Goal: Complete application form: Complete application form

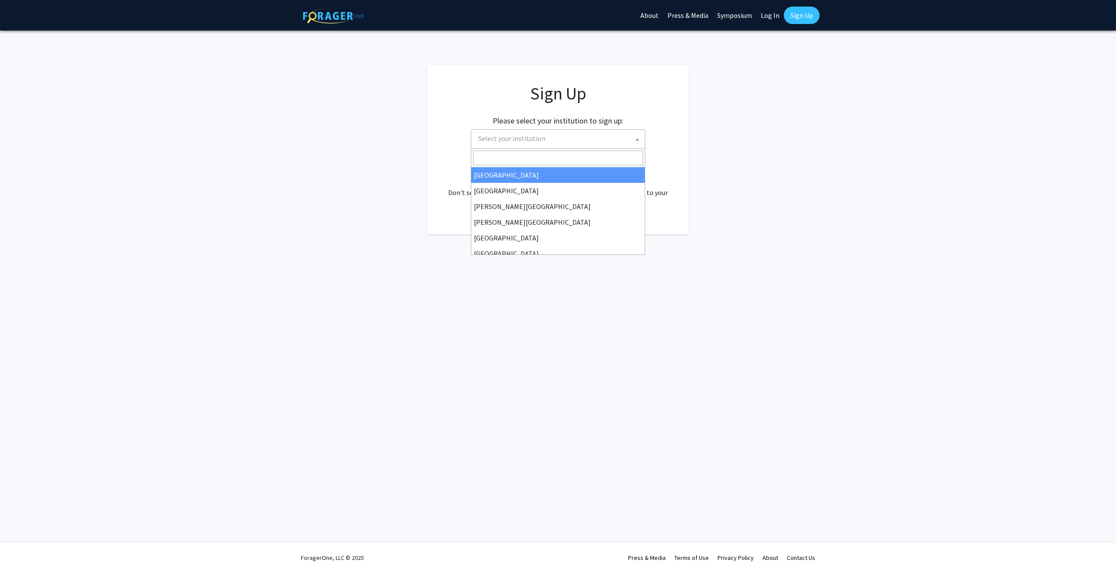
click at [594, 147] on span "Select your institution" at bounding box center [560, 139] width 170 height 18
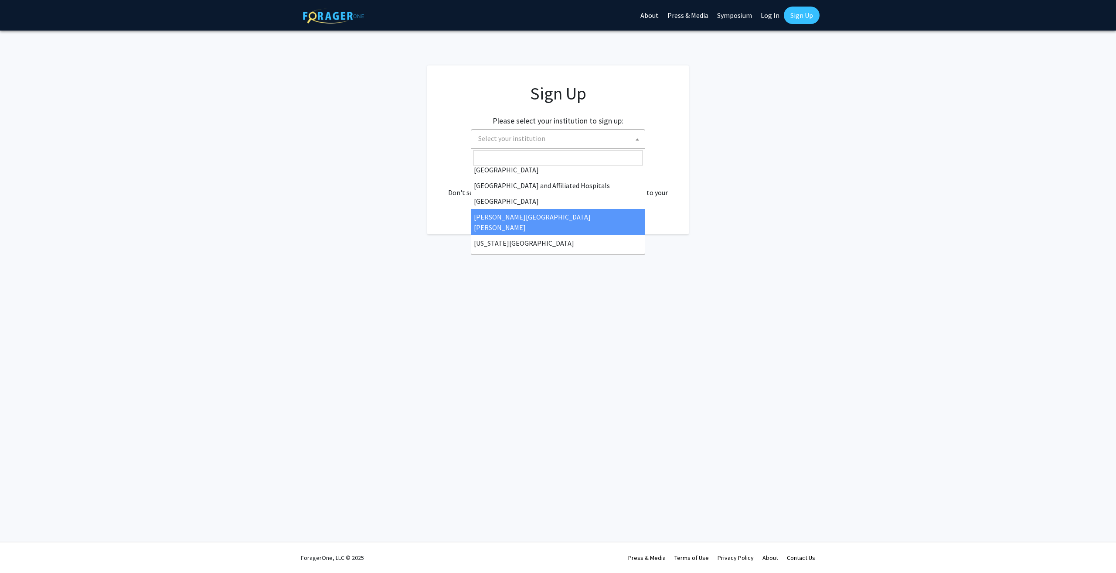
select select "1"
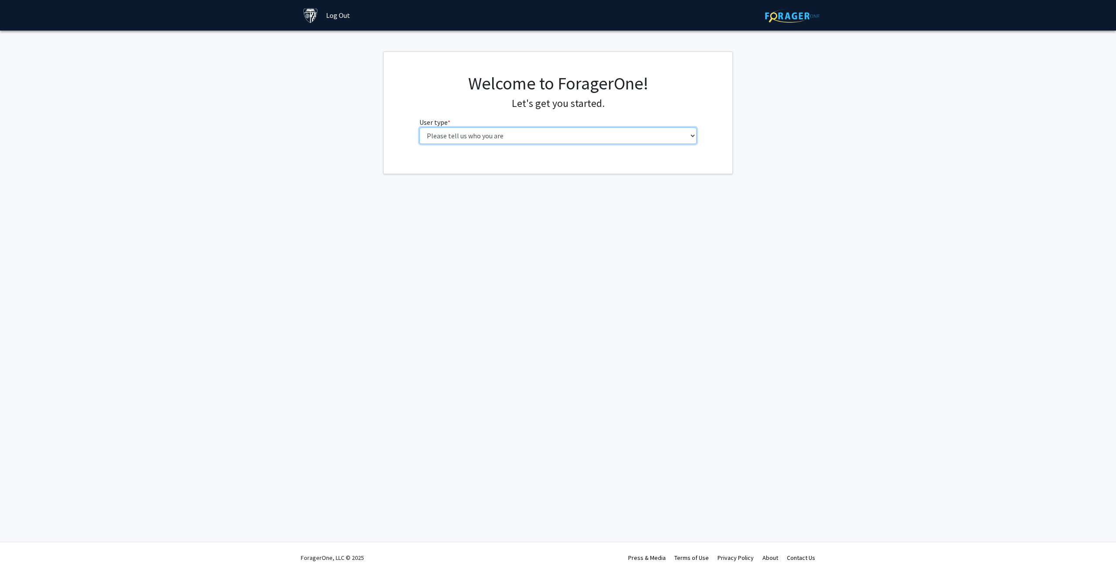
click at [467, 136] on select "Please tell us who you are Undergraduate Student Master's Student Doctoral Cand…" at bounding box center [558, 135] width 278 height 17
select select "1: undergrad"
click at [419, 127] on select "Please tell us who you are Undergraduate Student Master's Student Doctoral Cand…" at bounding box center [558, 135] width 278 height 17
click at [471, 173] on input "First Name * required" at bounding box center [558, 169] width 278 height 17
type input "[PERSON_NAME]"
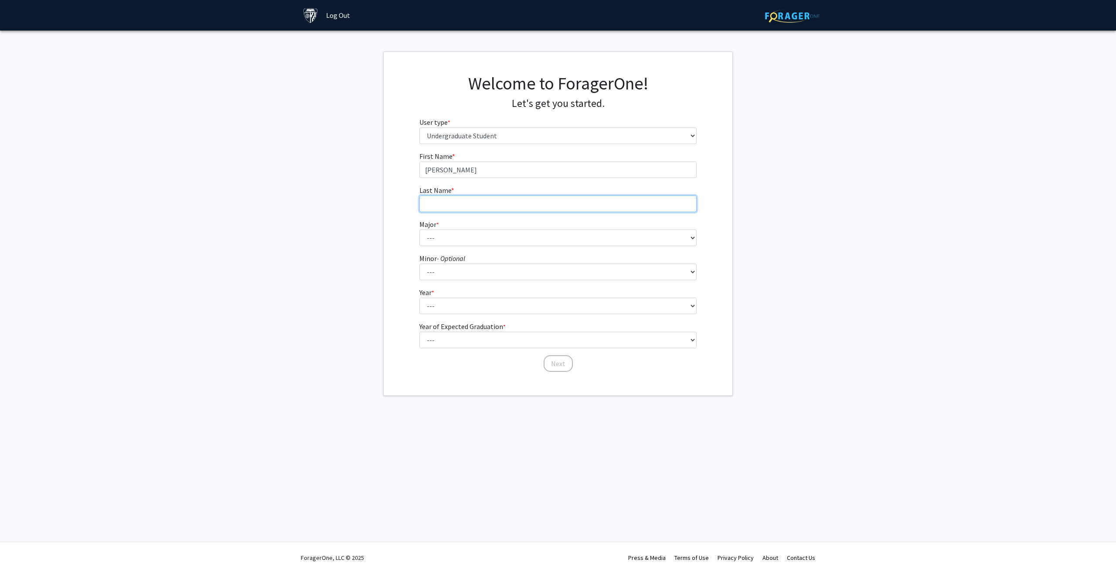
type input "[PERSON_NAME]"
click at [474, 241] on select "--- Africana Studies Anthropology Applied Mathematics & Statistics Archaeology …" at bounding box center [558, 237] width 278 height 17
select select "40: 54"
click at [419, 229] on select "--- Africana Studies Anthropology Applied Mathematics & Statistics Archaeology …" at bounding box center [558, 237] width 278 height 17
click at [493, 265] on select "--- Accounting and Financial Management Africana Studies Anthropology Applied M…" at bounding box center [558, 271] width 278 height 17
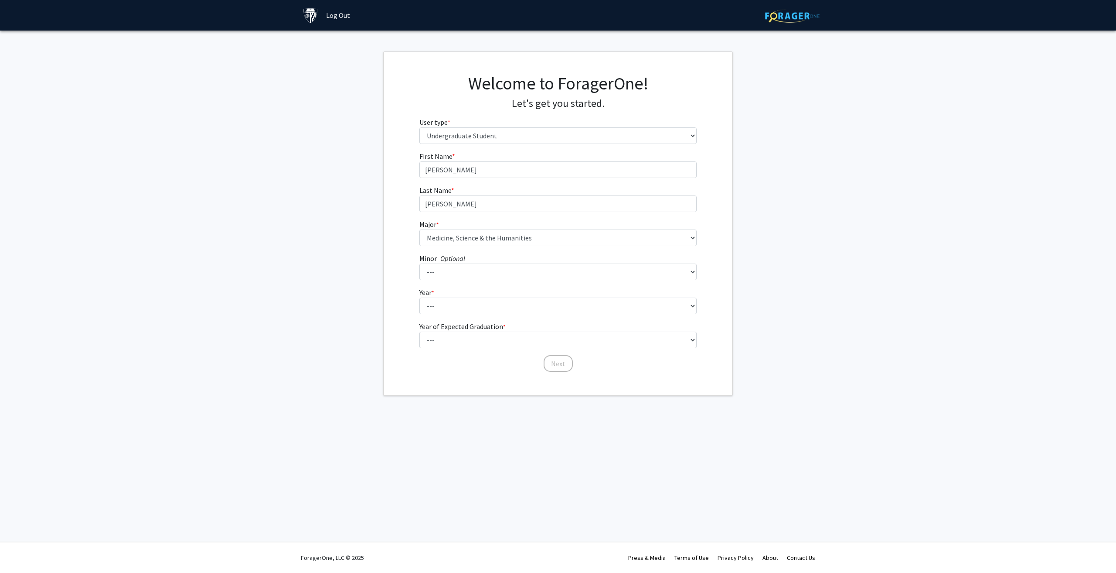
click at [395, 326] on div "First Name * required [PERSON_NAME] Last Name * required [PERSON_NAME] * requir…" at bounding box center [558, 262] width 349 height 222
click at [463, 295] on fg-select "Year * required --- First-year Sophomore Junior Senior Postbaccalaureate Certif…" at bounding box center [558, 300] width 278 height 27
click at [469, 303] on select "--- First-year Sophomore Junior Senior Postbaccalaureate Certificate" at bounding box center [558, 305] width 278 height 17
select select "5: postbaccalaureate_certificate"
click at [419, 297] on select "--- First-year Sophomore Junior Senior Postbaccalaureate Certificate" at bounding box center [558, 305] width 278 height 17
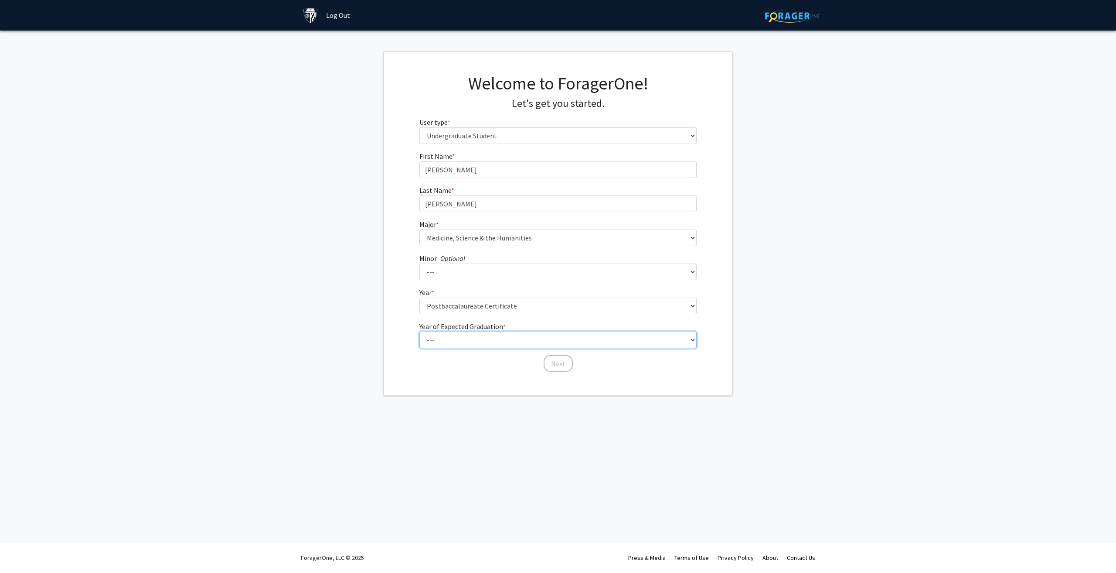
click at [495, 333] on select "--- 2025 2026 2027 2028 2029 2030 2031 2032 2033 2034" at bounding box center [558, 339] width 278 height 17
select select "2: 2026"
click at [419, 331] on select "--- 2025 2026 2027 2028 2029 2030 2031 2032 2033 2034" at bounding box center [558, 339] width 278 height 17
click at [561, 362] on button "Next" at bounding box center [558, 363] width 29 height 17
click at [494, 170] on select "Select an option Peer/student recommendation Faculty/staff recommendation Unive…" at bounding box center [558, 169] width 278 height 17
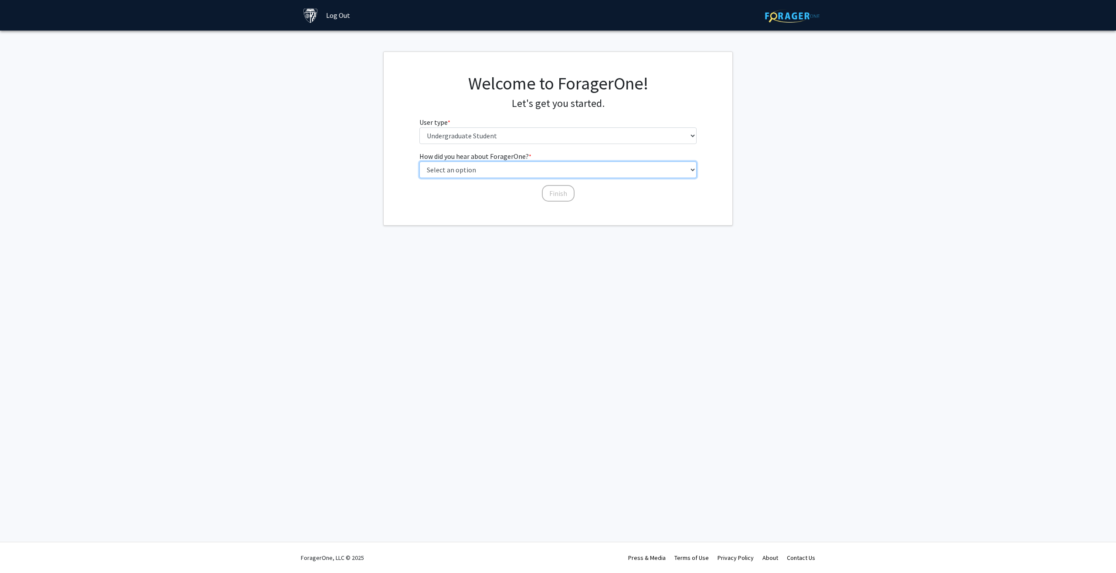
select select "3: university_website"
click at [419, 161] on select "Select an option Peer/student recommendation Faculty/staff recommendation Unive…" at bounding box center [558, 169] width 278 height 17
click at [567, 194] on button "Finish" at bounding box center [558, 193] width 33 height 17
